Goal: Find contact information: Find contact information

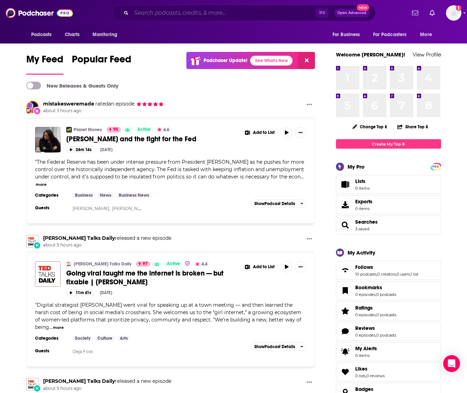
click at [181, 15] on input "Search podcasts, credits, & more..." at bounding box center [223, 12] width 184 height 11
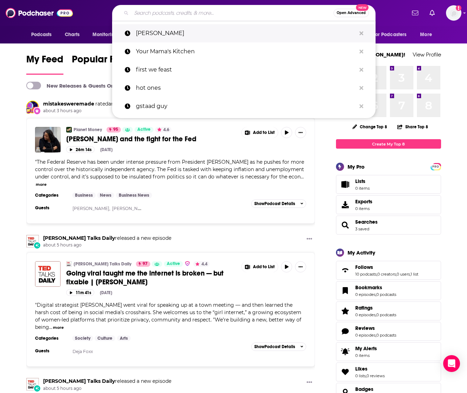
click at [173, 30] on p "[PERSON_NAME]" at bounding box center [246, 33] width 220 height 18
type input "[PERSON_NAME]"
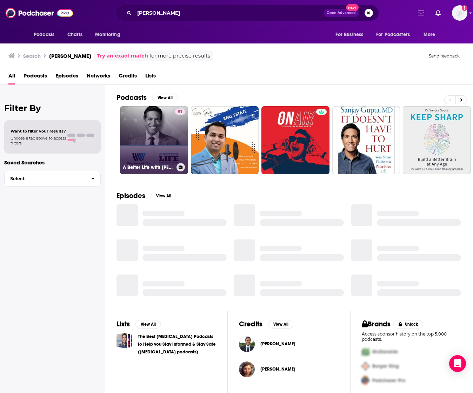
click at [145, 148] on link "51 A Better Life with [PERSON_NAME]" at bounding box center [154, 140] width 68 height 68
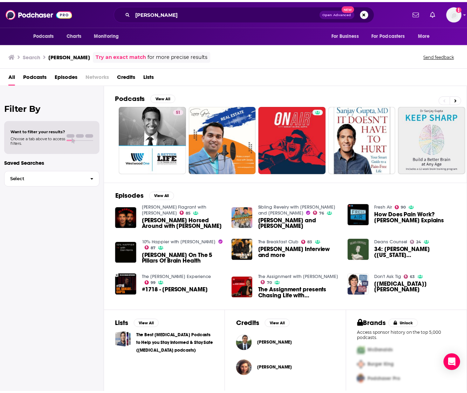
scroll to position [3, 0]
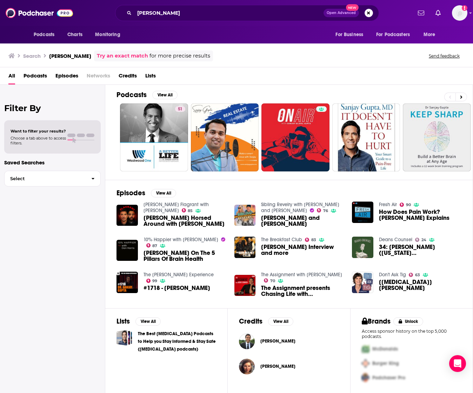
click at [267, 341] on span "[PERSON_NAME]" at bounding box center [277, 341] width 35 height 6
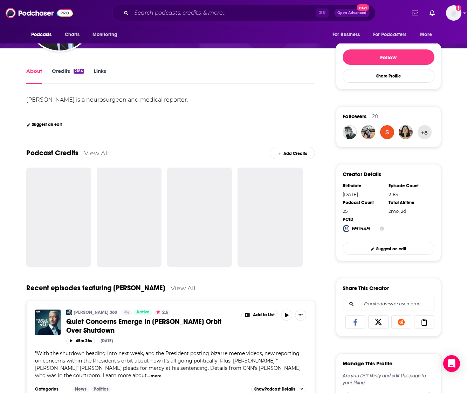
scroll to position [98, 0]
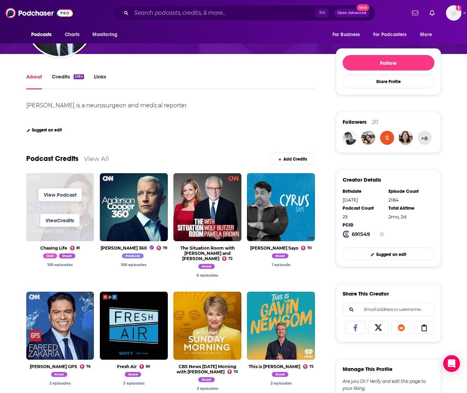
click at [57, 207] on span "View Podcast" at bounding box center [60, 195] width 68 height 26
click at [56, 197] on link "View Podcast" at bounding box center [60, 194] width 43 height 13
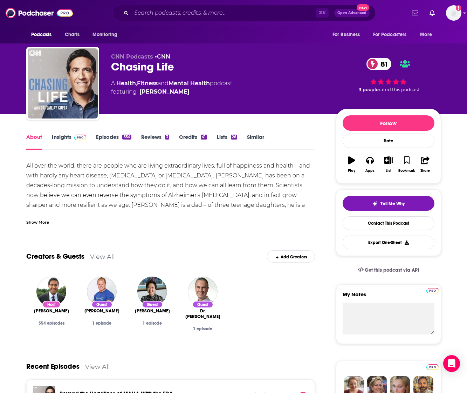
click at [70, 135] on link "Insights" at bounding box center [69, 142] width 35 height 16
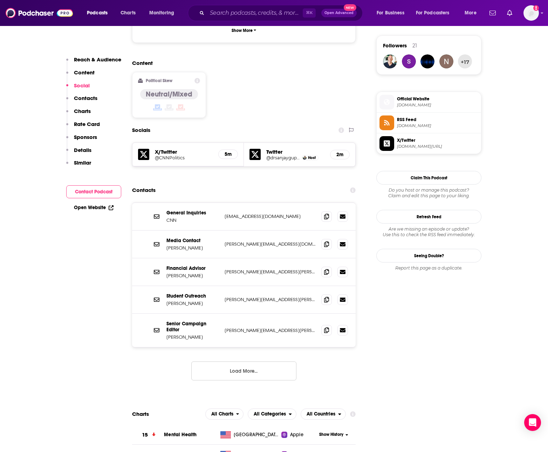
scroll to position [504, 0]
click at [240, 361] on button "Load More..." at bounding box center [243, 370] width 105 height 19
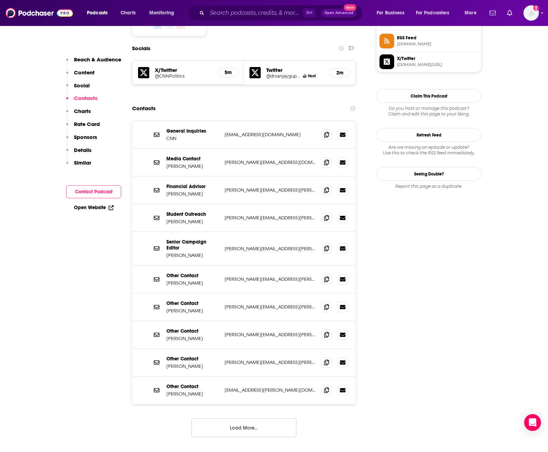
scroll to position [557, 0]
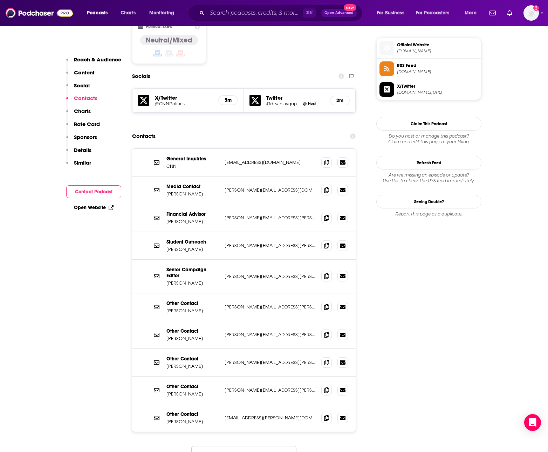
click at [90, 191] on button "Contact Podcast" at bounding box center [93, 191] width 55 height 13
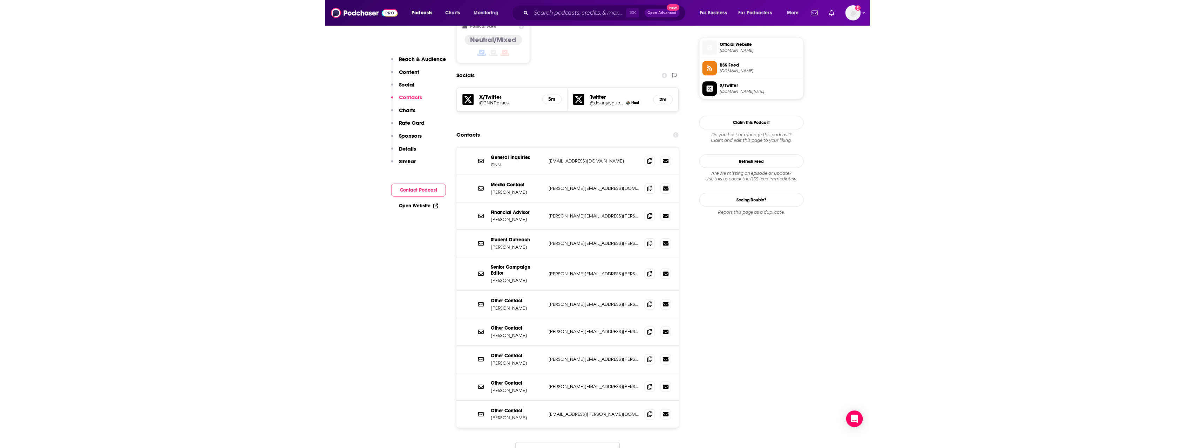
scroll to position [570, 0]
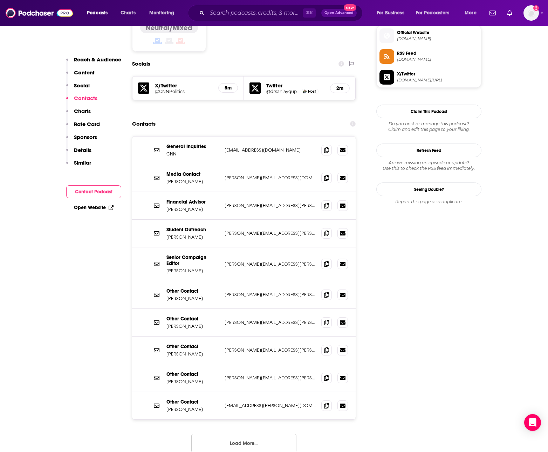
click at [87, 190] on button "Contact Podcast" at bounding box center [93, 191] width 55 height 13
click at [157, 203] on icon at bounding box center [157, 206] width 6 height 6
